Goal: Information Seeking & Learning: Learn about a topic

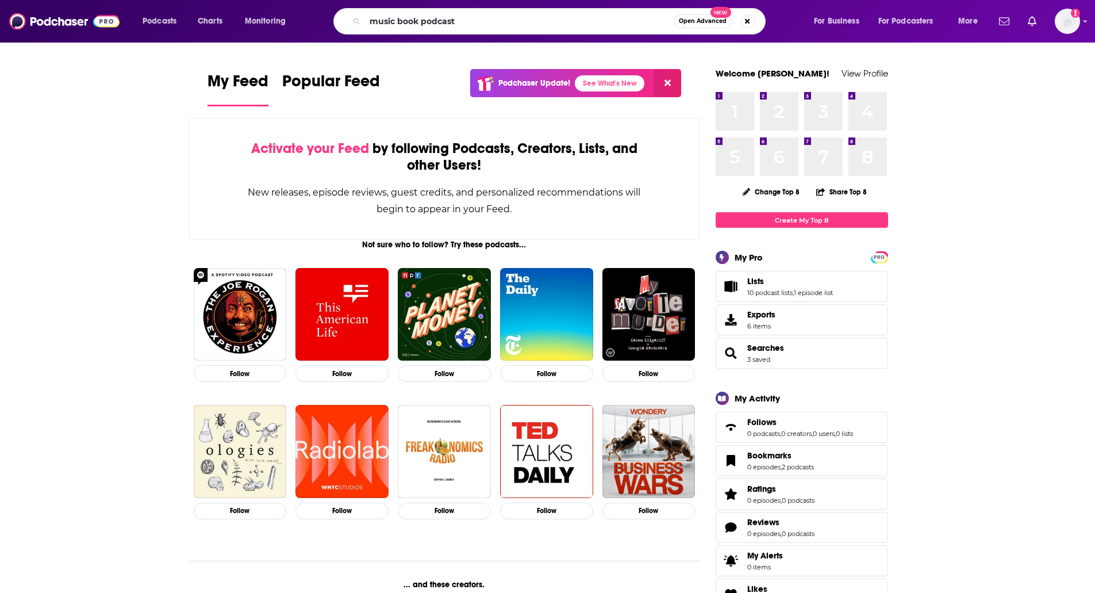
type input "music book podcast"
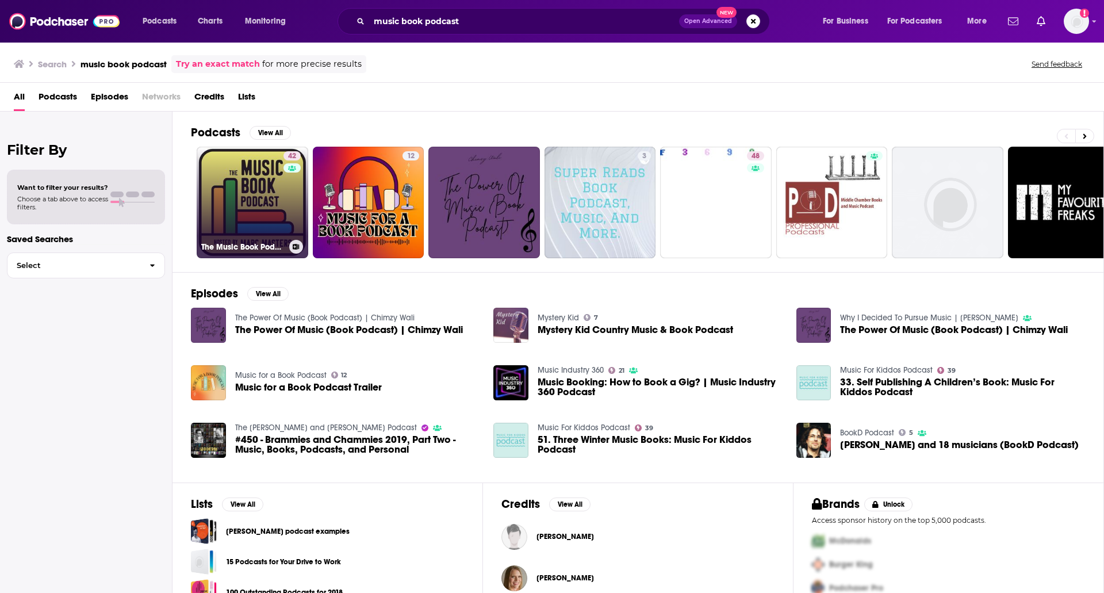
click at [231, 189] on link "42 The Music Book Podcast" at bounding box center [253, 203] width 112 height 112
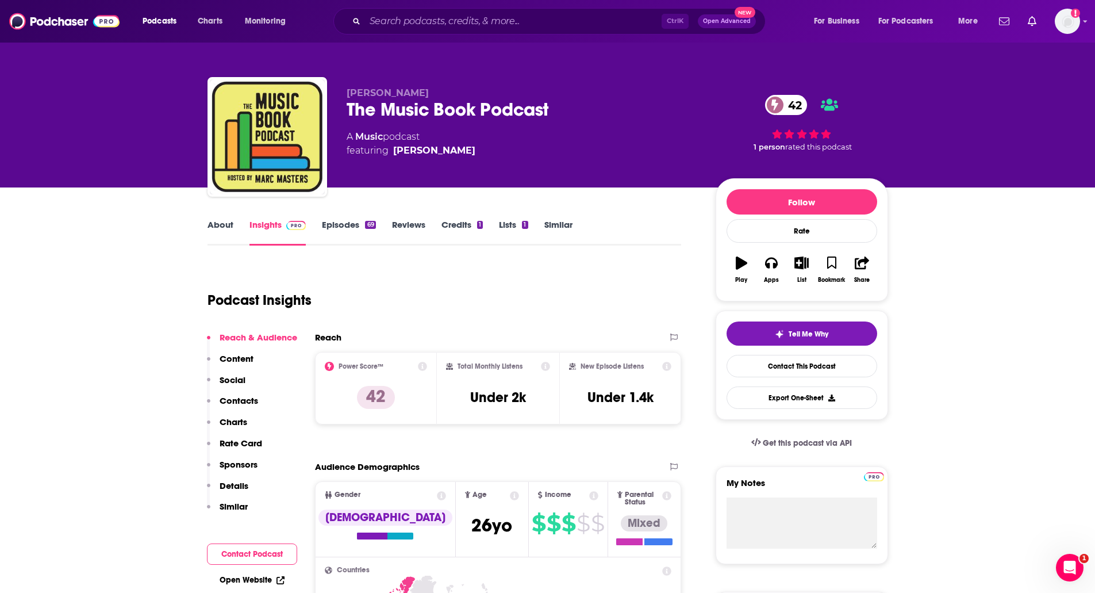
click at [216, 225] on link "About" at bounding box center [221, 232] width 26 height 26
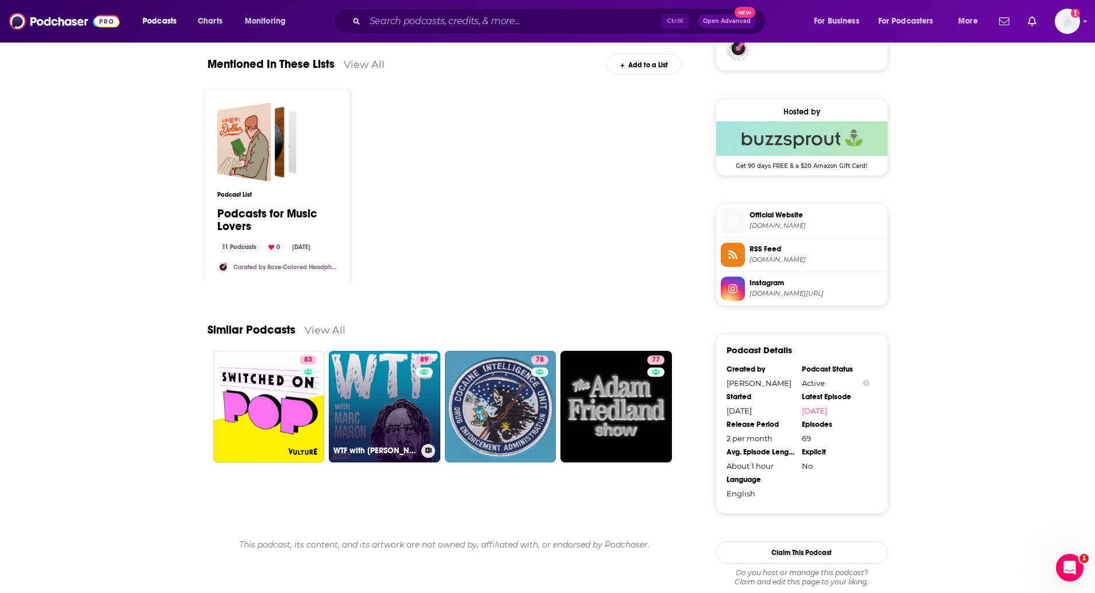
scroll to position [998, 0]
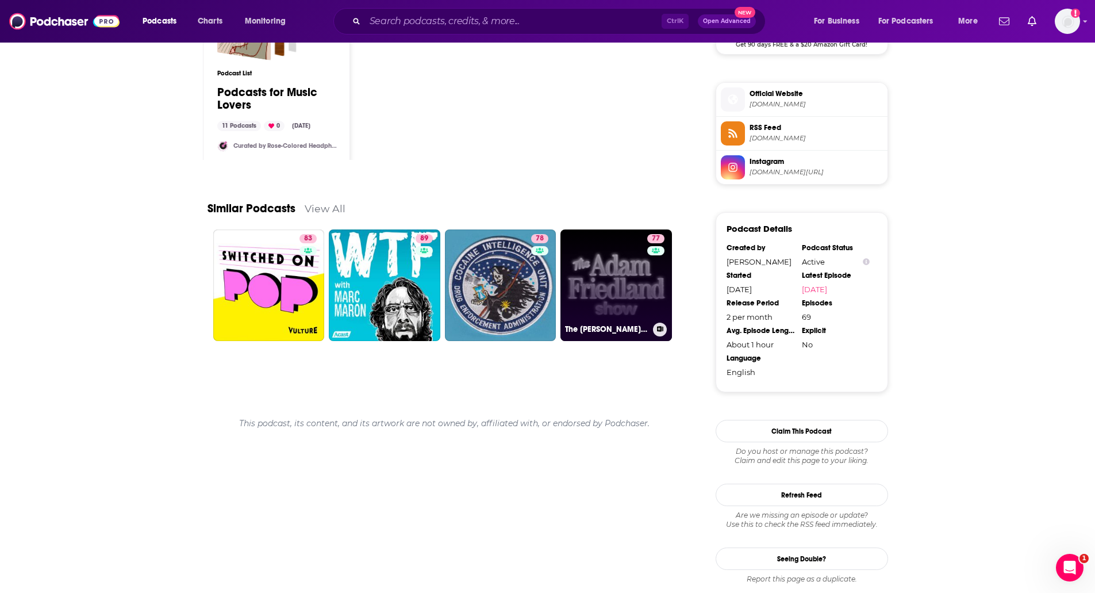
click at [601, 279] on link "77 The [PERSON_NAME] Show Podcast" at bounding box center [616, 285] width 112 height 112
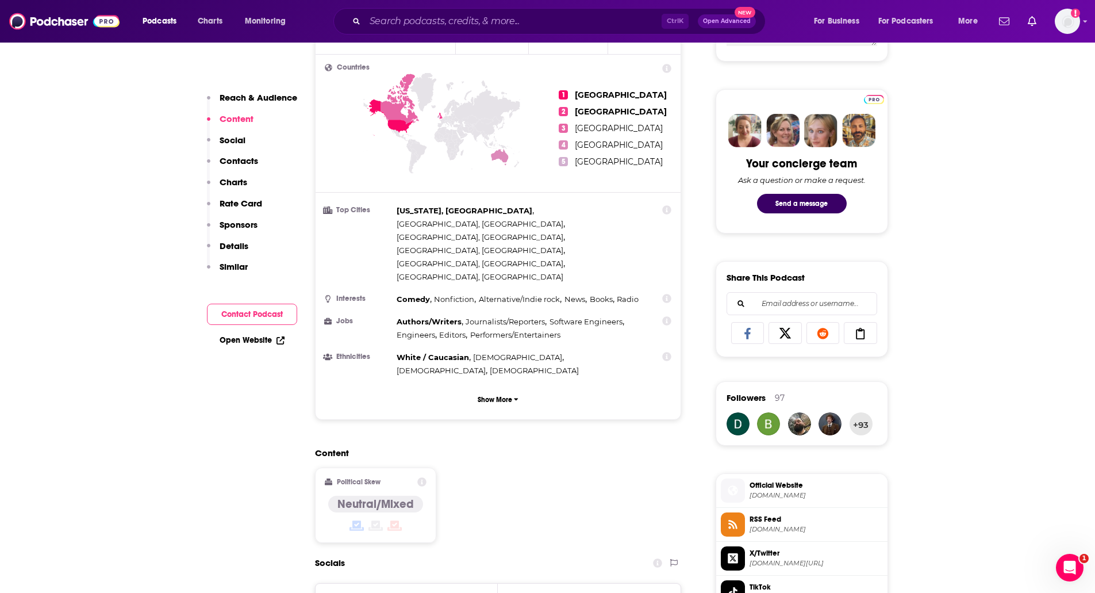
scroll to position [345, 0]
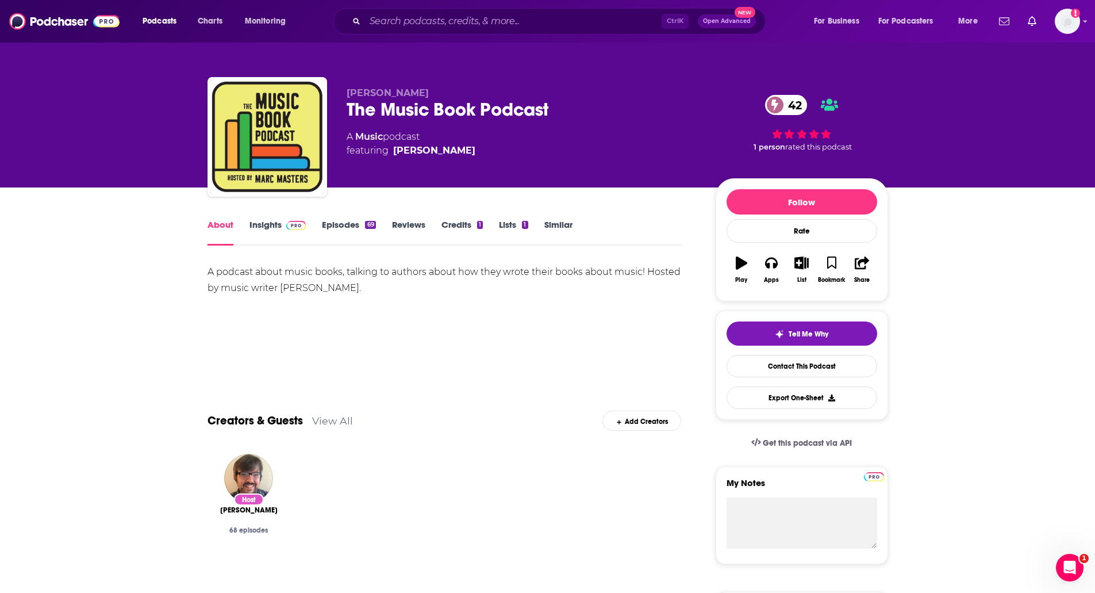
click at [250, 228] on link "Insights" at bounding box center [277, 232] width 57 height 26
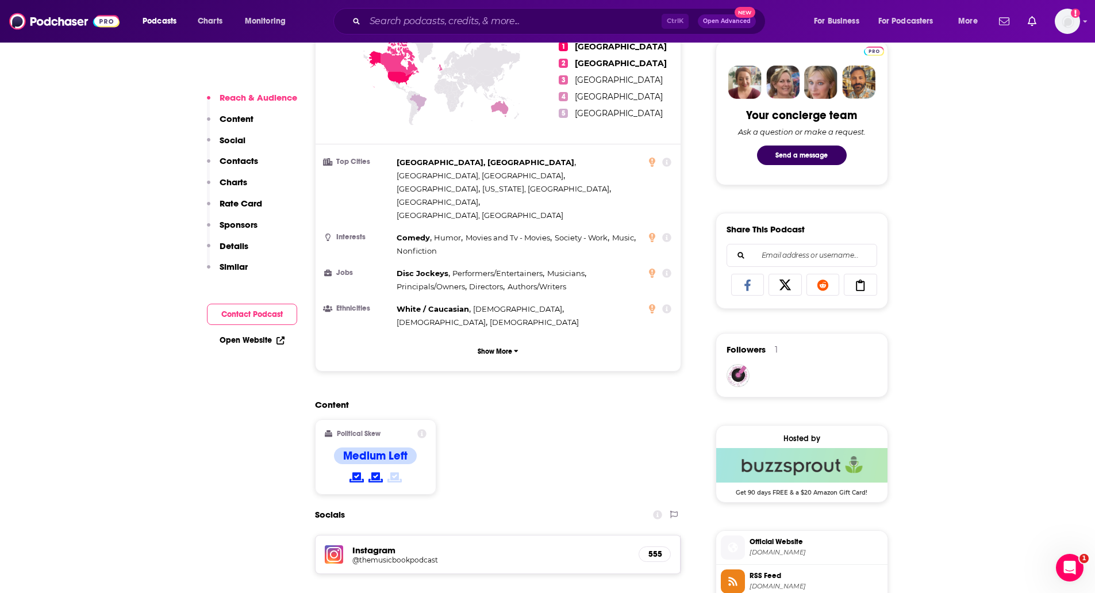
scroll to position [690, 0]
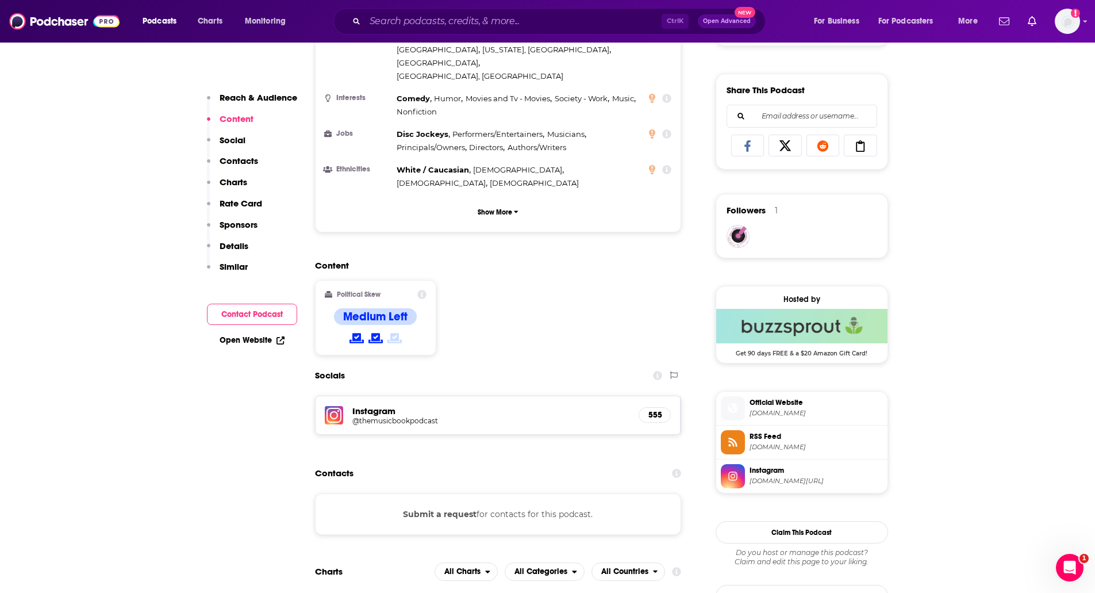
click at [391, 416] on h5 "@themusicbookpodcast" at bounding box center [444, 420] width 184 height 9
